Goal: Information Seeking & Learning: Learn about a topic

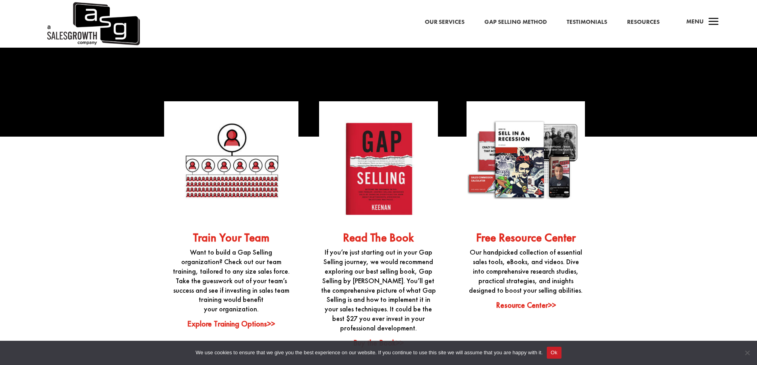
scroll to position [2014, 0]
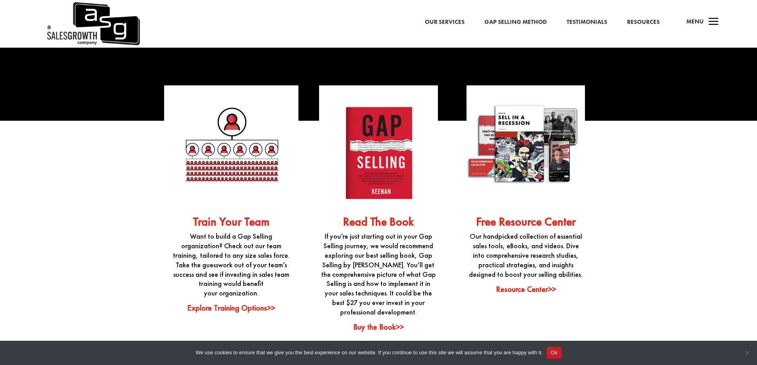
click at [534, 286] on link "Resource Center>>" at bounding box center [526, 289] width 60 height 10
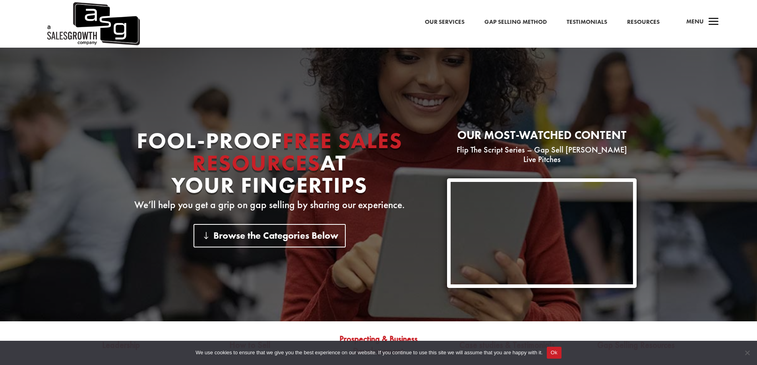
scroll to position [383, 0]
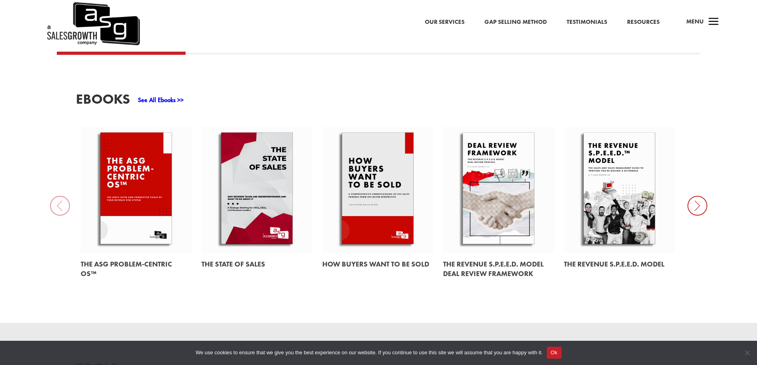
click at [59, 202] on div "EBooks See All Ebooks >> The ASG Problem-Centric OS™ The State of Sales How Buy…" at bounding box center [378, 188] width 757 height 269
click at [63, 198] on div "EBooks See All Ebooks >> The ASG Problem-Centric OS™ The State of Sales How Buy…" at bounding box center [378, 188] width 757 height 269
click at [110, 192] on link at bounding box center [136, 190] width 111 height 126
click at [229, 157] on link at bounding box center [256, 190] width 111 height 126
click at [352, 187] on link at bounding box center [377, 190] width 111 height 126
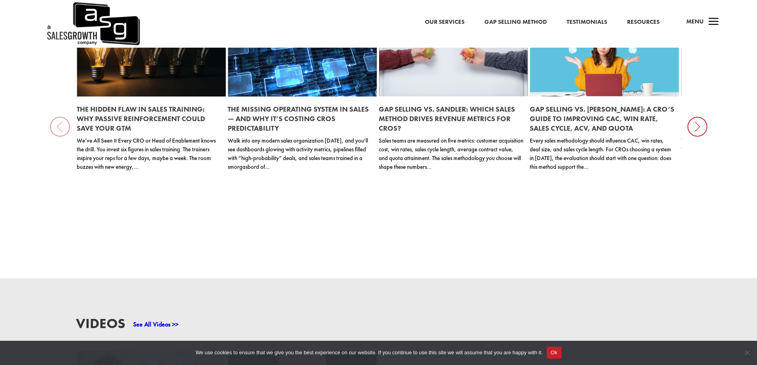
scroll to position [1337, 0]
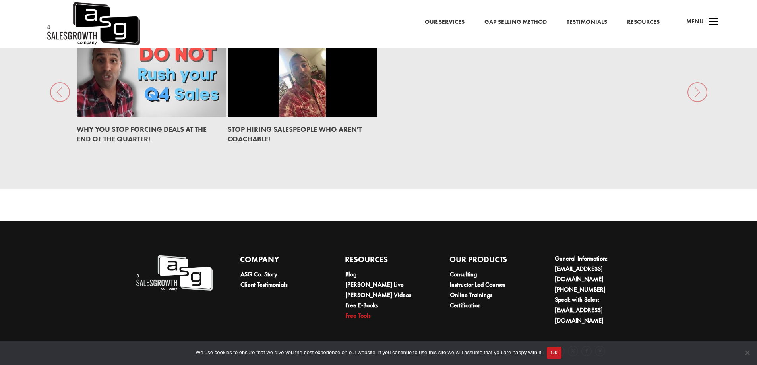
click at [364, 314] on link "Free Tools" at bounding box center [357, 316] width 25 height 8
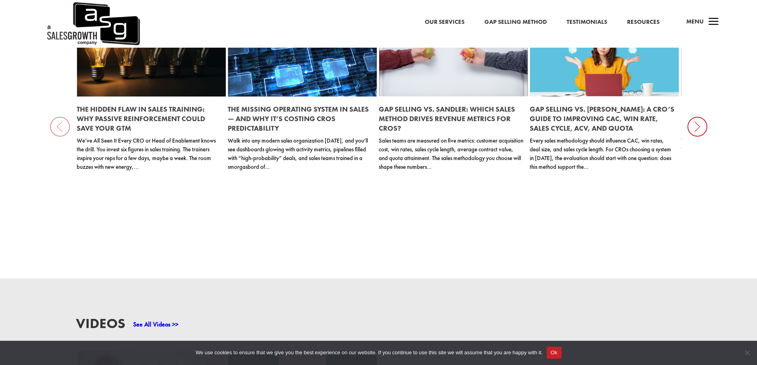
scroll to position [383, 0]
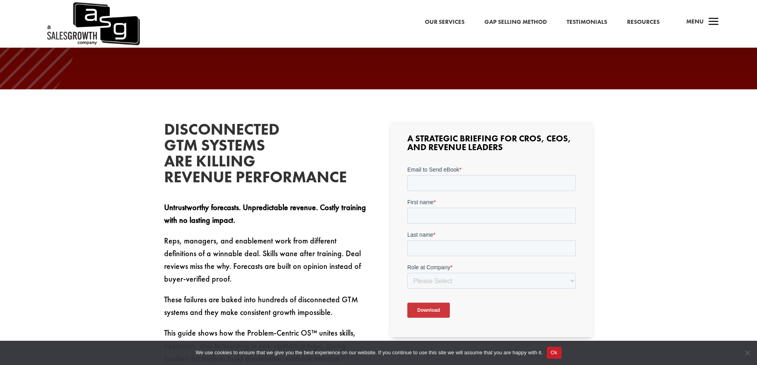
scroll to position [503, 0]
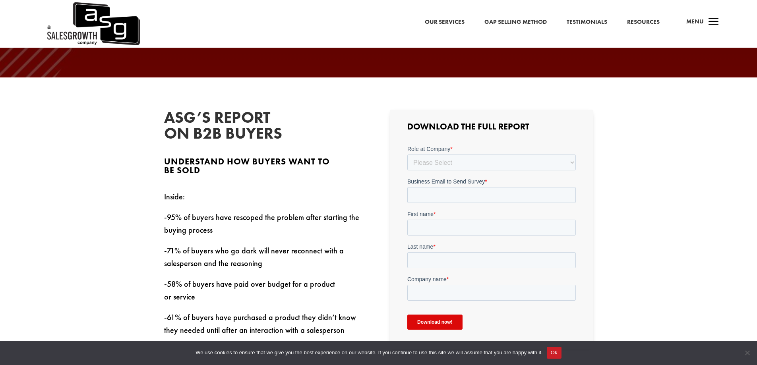
scroll to position [191, 0]
